Goal: Information Seeking & Learning: Learn about a topic

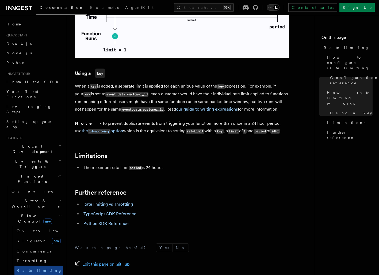
scroll to position [122, 0]
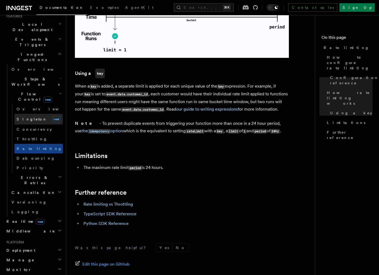
click at [32, 117] on span "Singleton" at bounding box center [32, 119] width 30 height 4
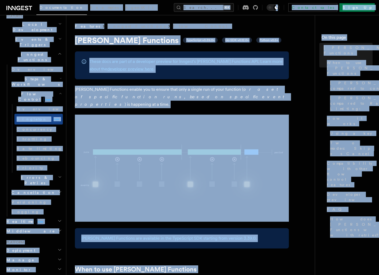
click at [225, 91] on p "Singleton Functions enable you to ensure that only a single run of your functio…" at bounding box center [182, 97] width 214 height 22
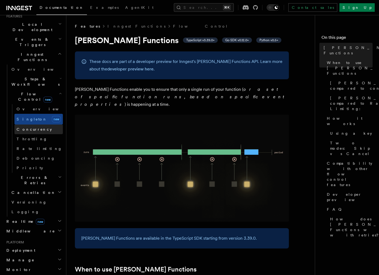
click at [43, 124] on link "Concurrency" at bounding box center [38, 129] width 48 height 10
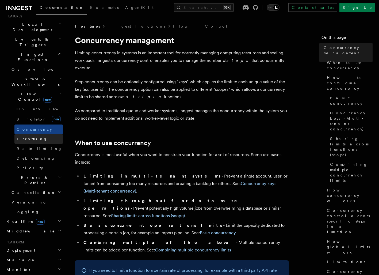
click at [38, 134] on link "Throttling" at bounding box center [38, 139] width 48 height 10
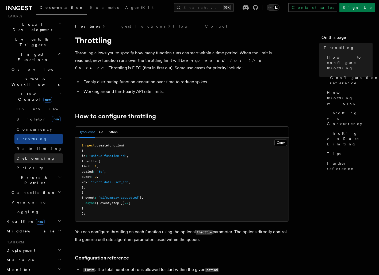
click at [33, 156] on span "Debouncing" at bounding box center [36, 158] width 39 height 4
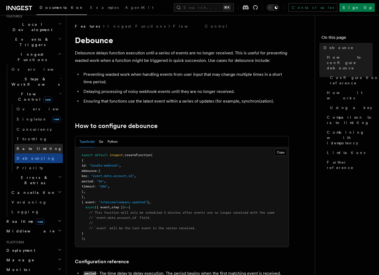
click at [41, 144] on link "Rate limiting" at bounding box center [38, 149] width 48 height 10
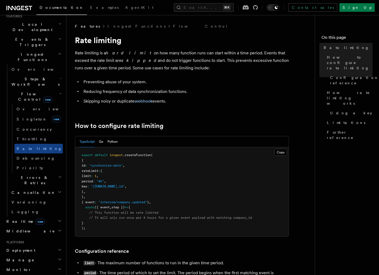
click at [31, 172] on h2 "Errors & Retries" at bounding box center [35, 179] width 53 height 15
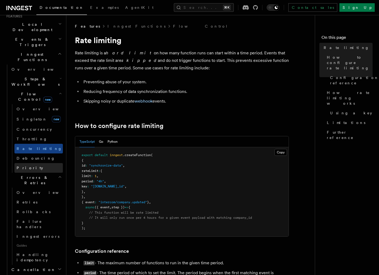
click at [33, 163] on link "Priority" at bounding box center [38, 168] width 48 height 10
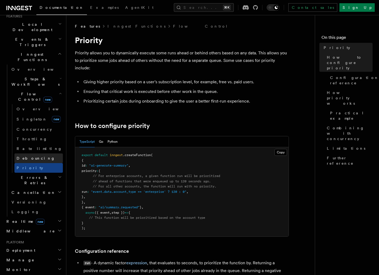
click at [25, 153] on link "Debouncing" at bounding box center [38, 158] width 48 height 10
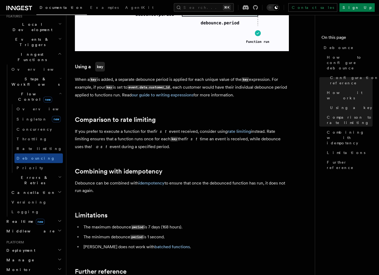
scroll to position [464, 0]
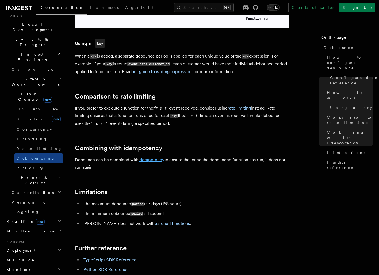
click at [148, 159] on link "idempotency" at bounding box center [152, 159] width 26 height 5
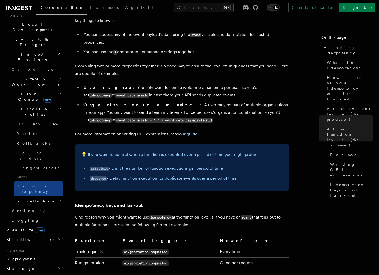
scroll to position [875, 0]
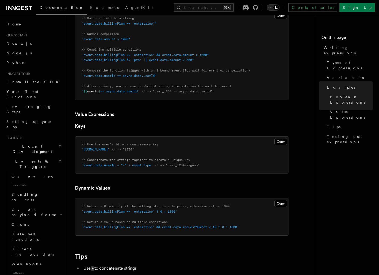
click at [199, 9] on button "Search... ⌘K" at bounding box center [204, 7] width 60 height 9
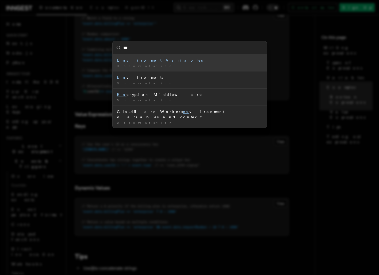
type input "****"
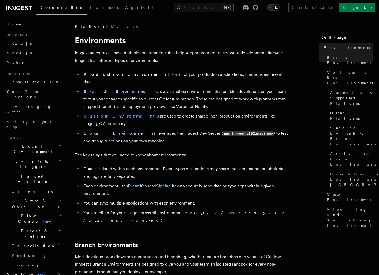
click at [103, 113] on strong "Custom Environments" at bounding box center [121, 115] width 76 height 5
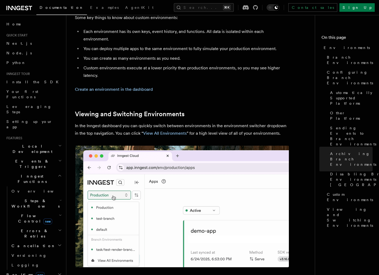
scroll to position [1170, 0]
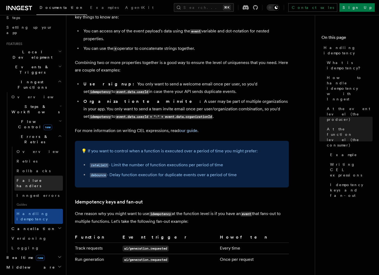
scroll to position [93, 0]
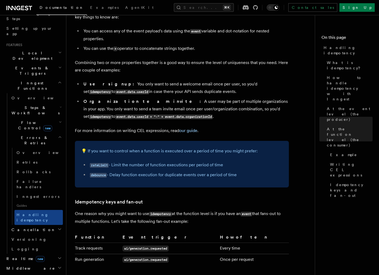
click at [54, 103] on h2 "Steps & Workflows" at bounding box center [35, 110] width 53 height 15
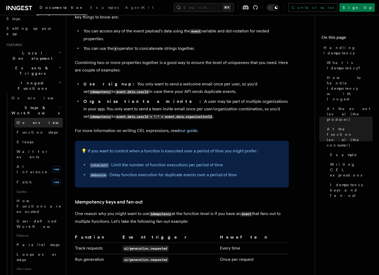
click at [31, 120] on span "Overview" at bounding box center [44, 122] width 55 height 4
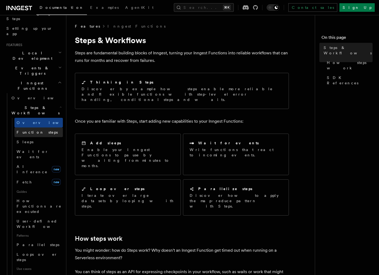
click at [33, 130] on span "Function steps" at bounding box center [37, 132] width 41 height 4
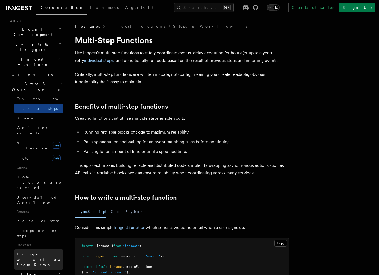
scroll to position [117, 0]
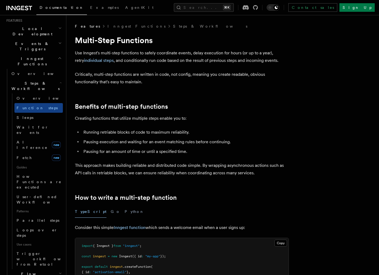
click at [51, 269] on h2 "Flow Control new" at bounding box center [35, 276] width 53 height 15
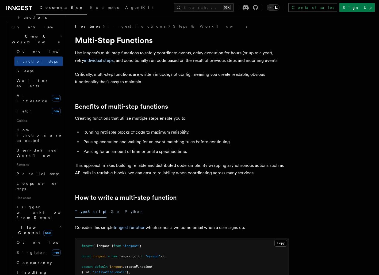
scroll to position [168, 0]
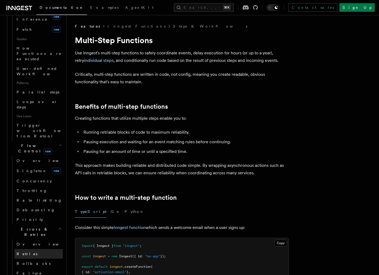
scroll to position [251, 0]
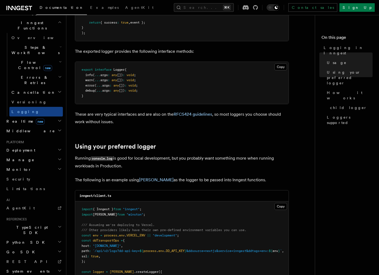
scroll to position [141, 0]
